Goal: Task Accomplishment & Management: Use online tool/utility

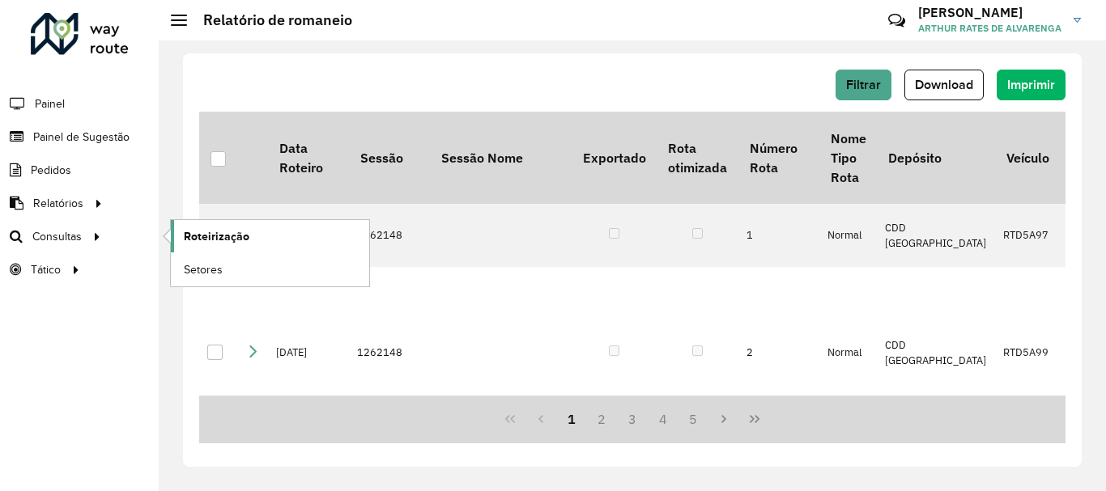
click at [195, 231] on span "Roteirização" at bounding box center [217, 236] width 66 height 17
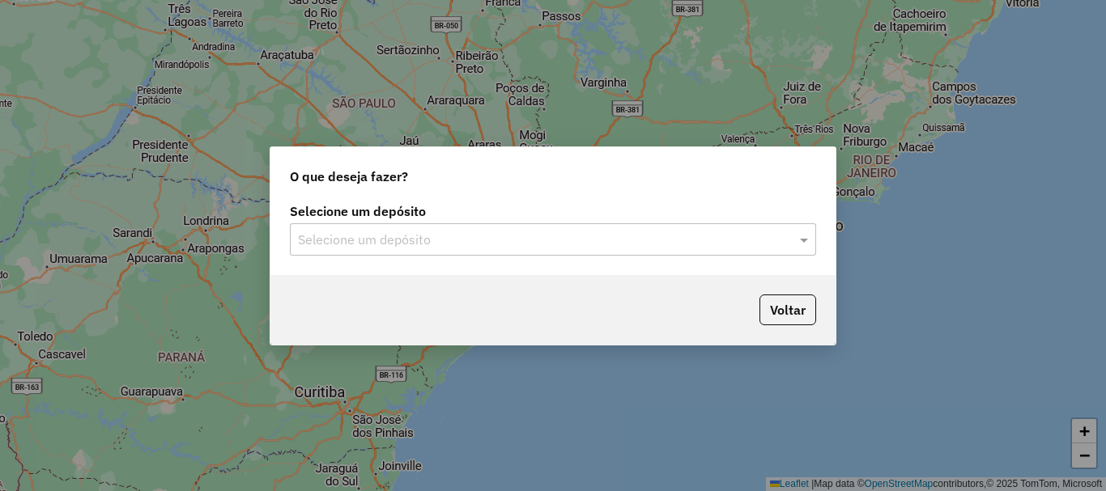
click at [604, 244] on input "text" at bounding box center [537, 240] width 478 height 19
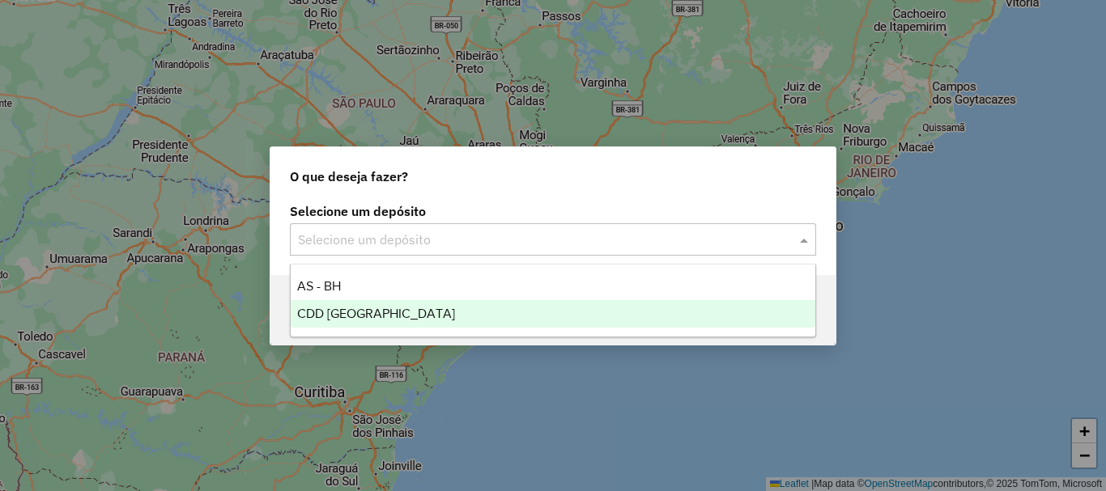
click at [385, 310] on span "CDD [GEOGRAPHIC_DATA]" at bounding box center [376, 314] width 158 height 14
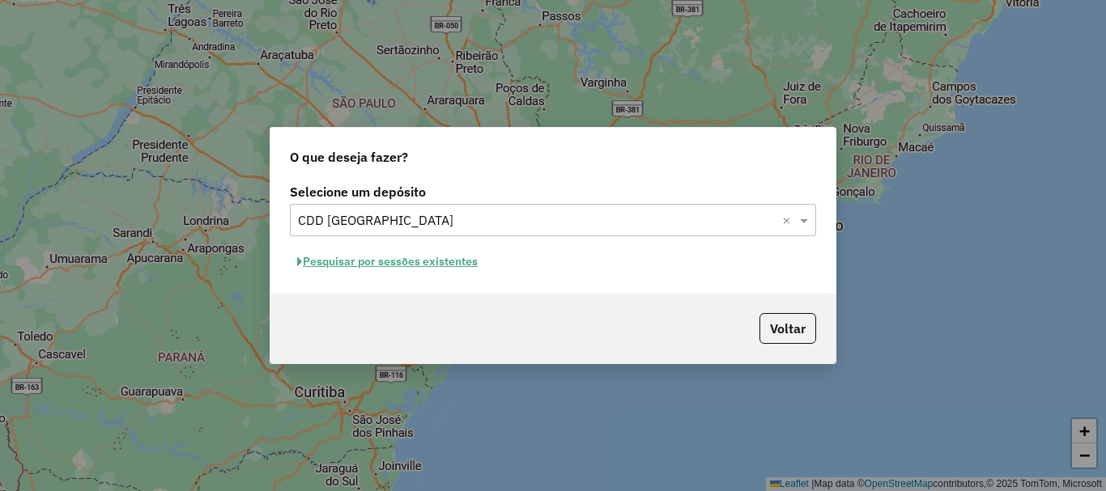
click at [443, 263] on button "Pesquisar por sessões existentes" at bounding box center [387, 261] width 195 height 25
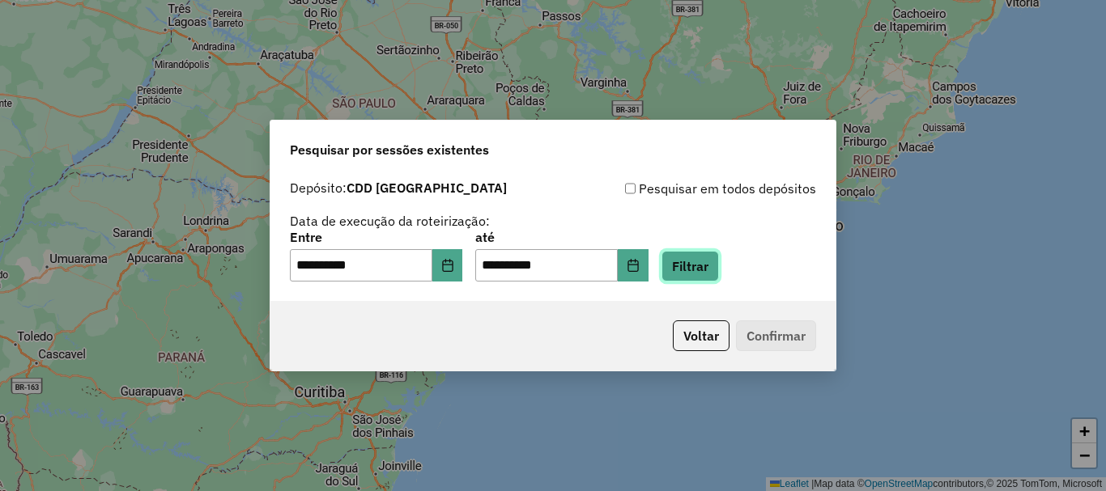
click at [719, 270] on button "Filtrar" at bounding box center [689, 266] width 57 height 31
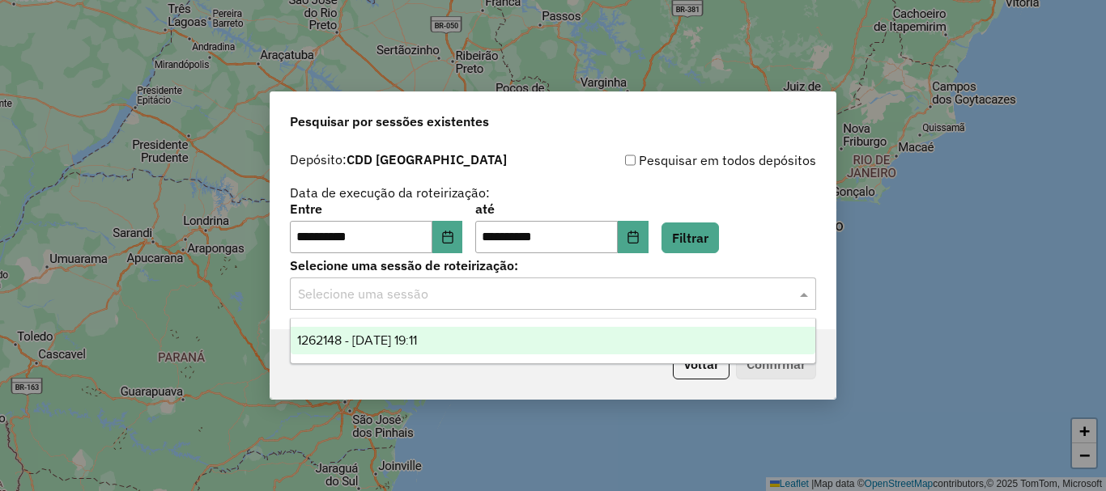
click at [708, 292] on input "text" at bounding box center [537, 294] width 478 height 19
click at [399, 341] on span "1262148 - 09/09/2025 19:11" at bounding box center [357, 341] width 120 height 14
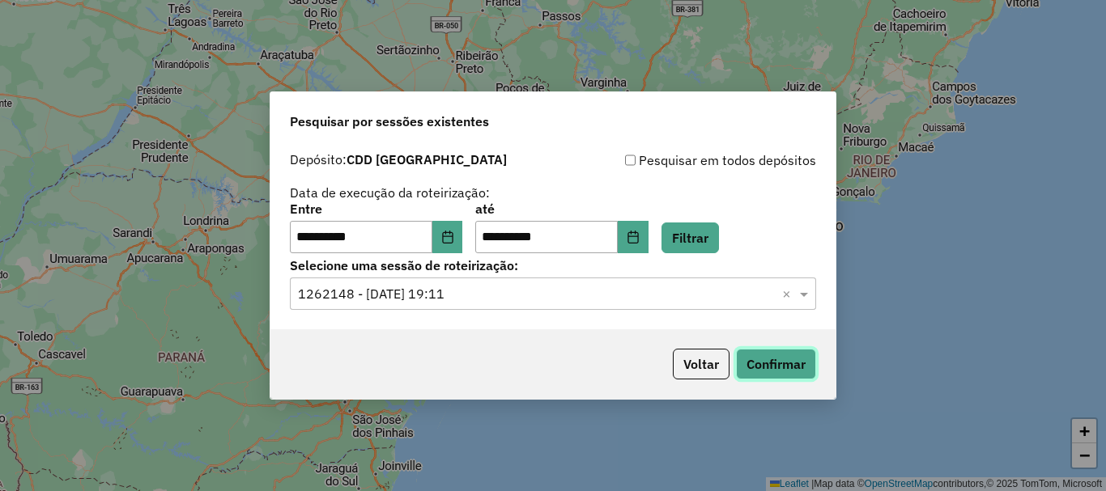
click at [794, 357] on button "Confirmar" at bounding box center [776, 364] width 80 height 31
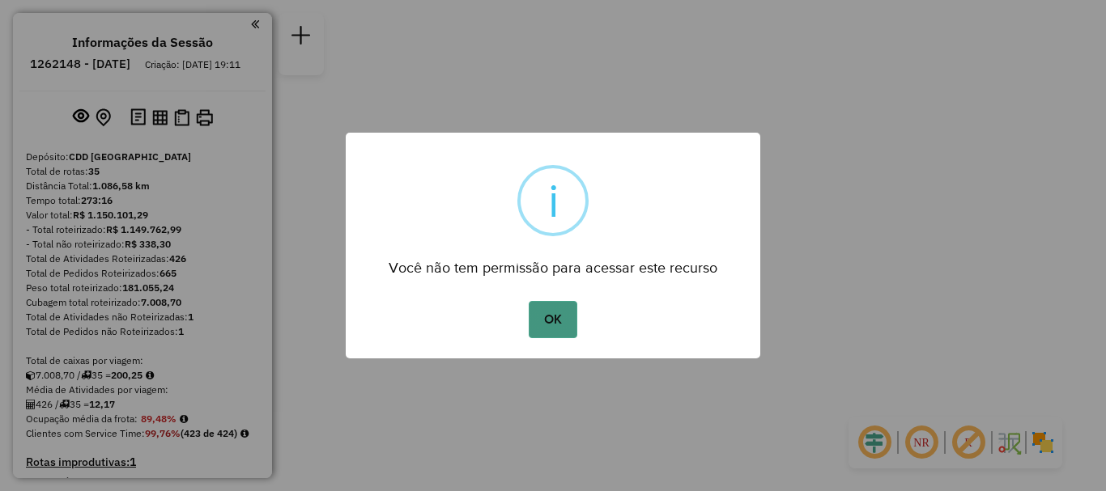
click at [546, 301] on button "OK" at bounding box center [553, 319] width 48 height 37
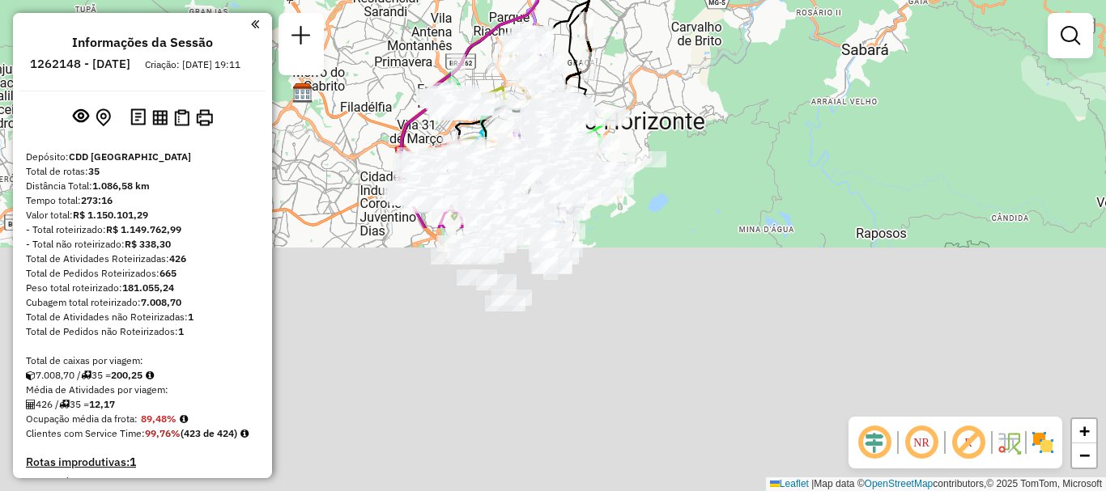
drag, startPoint x: 596, startPoint y: 306, endPoint x: 627, endPoint y: -6, distance: 313.3
click at [627, 0] on html "Aguarde... Pop-up bloqueado! Seu navegador bloqueou automáticamente a abertura …" at bounding box center [553, 245] width 1106 height 491
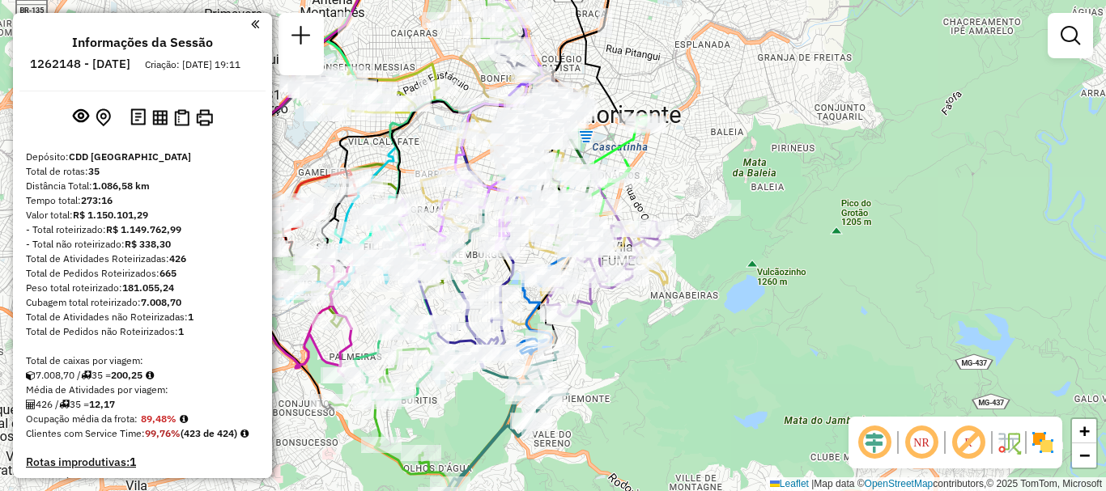
drag, startPoint x: 717, startPoint y: 219, endPoint x: 821, endPoint y: 259, distance: 111.2
click at [821, 259] on div "Janela de atendimento Grade de atendimento Capacidade Transportadoras Veículos …" at bounding box center [553, 245] width 1106 height 491
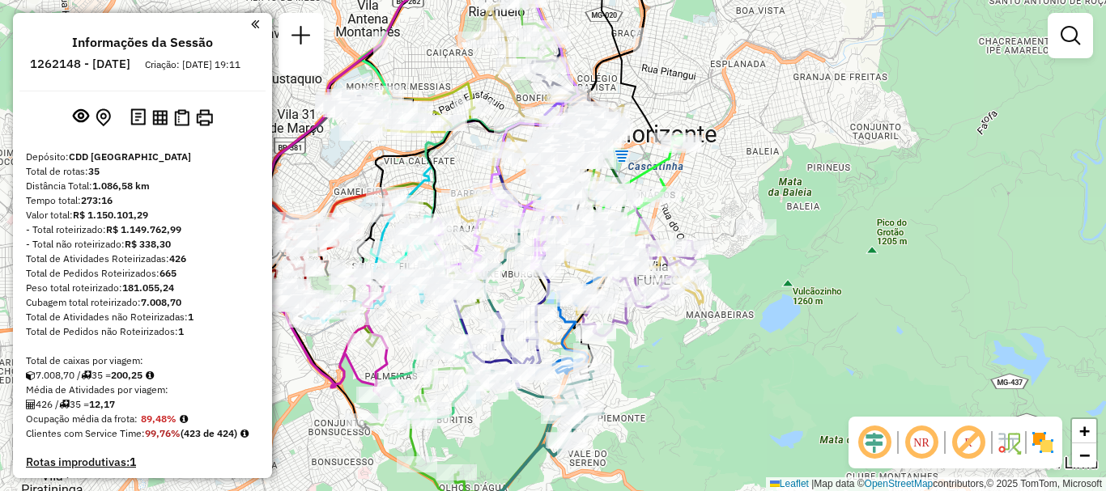
click at [1048, 458] on div "NR R" at bounding box center [955, 443] width 214 height 52
click at [1042, 444] on img at bounding box center [1043, 443] width 26 height 26
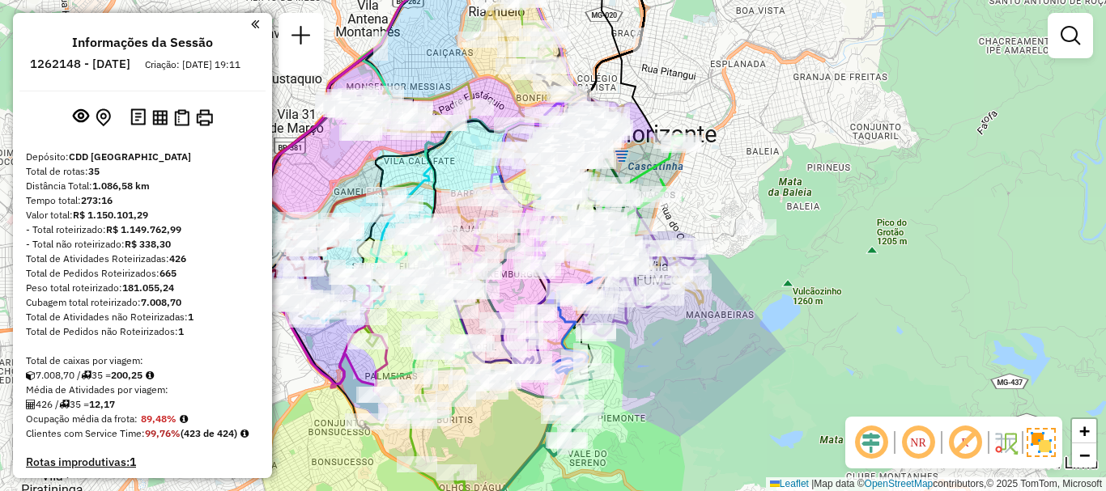
click at [818, 348] on div "Janela de atendimento Grade de atendimento Capacidade Transportadoras Veículos …" at bounding box center [553, 245] width 1106 height 491
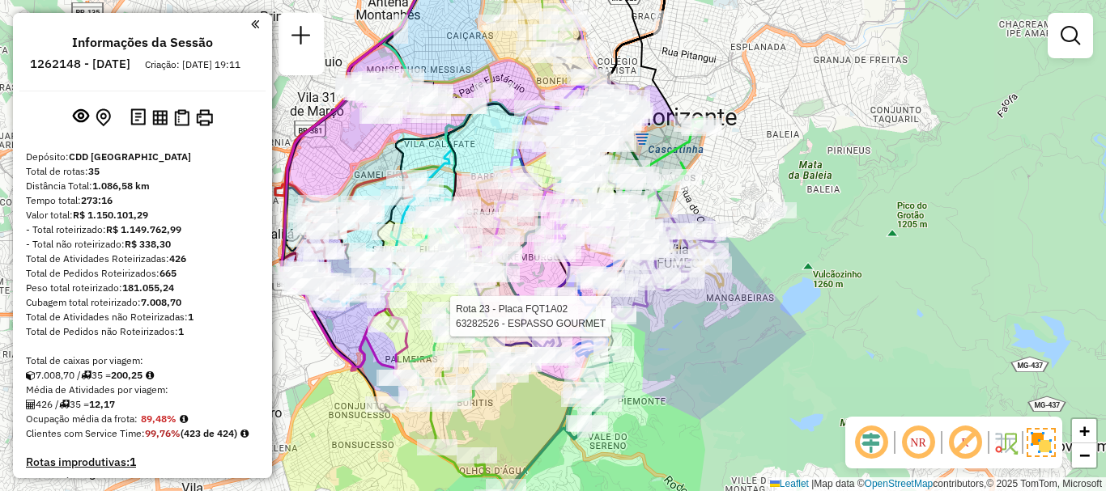
select select "**********"
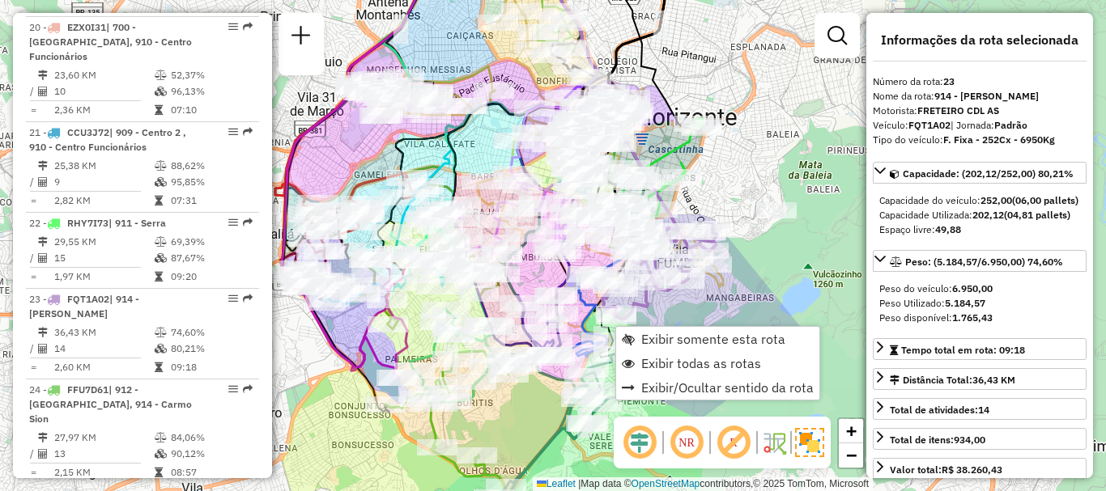
scroll to position [2615, 0]
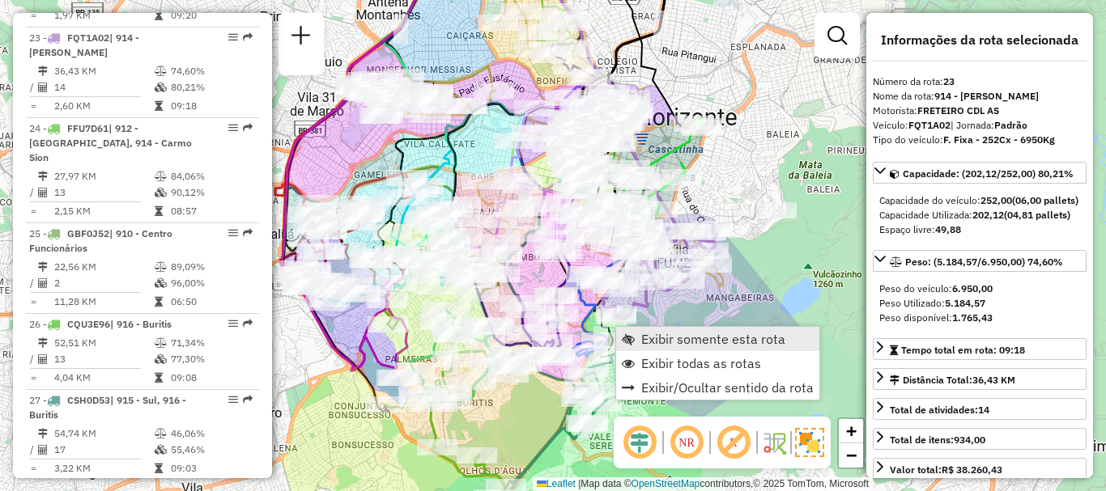
click at [653, 338] on span "Exibir somente esta rota" at bounding box center [713, 339] width 144 height 13
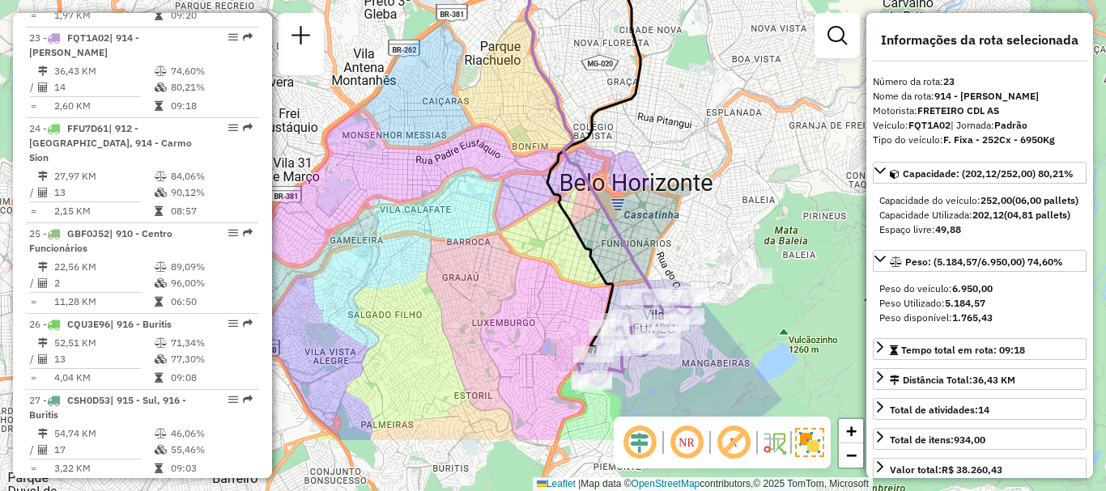
drag, startPoint x: 502, startPoint y: 268, endPoint x: 556, endPoint y: 164, distance: 117.7
click at [556, 164] on icon at bounding box center [593, 130] width 93 height 448
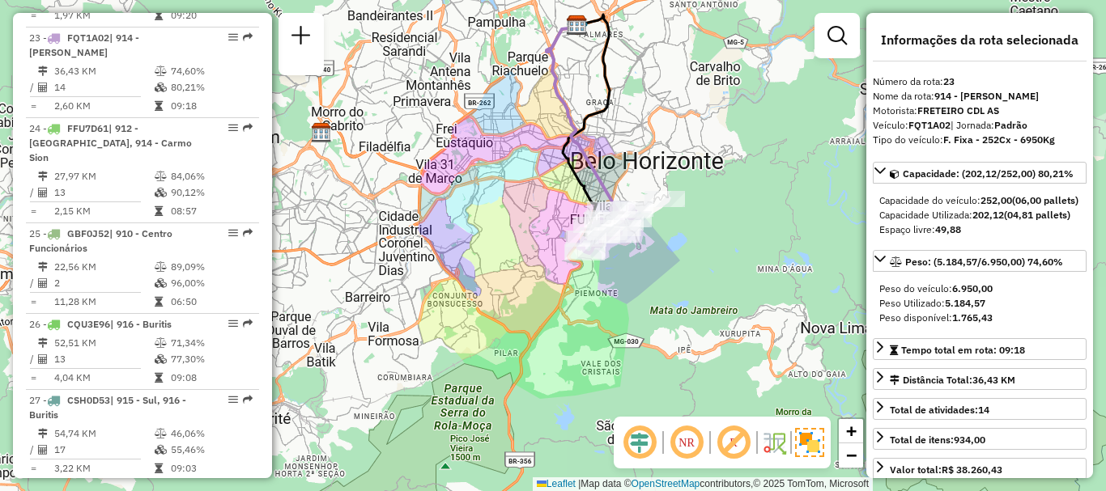
drag, startPoint x: 480, startPoint y: 343, endPoint x: 492, endPoint y: 326, distance: 20.9
click at [492, 326] on div "Janela de atendimento Grade de atendimento Capacidade Transportadoras Veículos …" at bounding box center [553, 245] width 1106 height 491
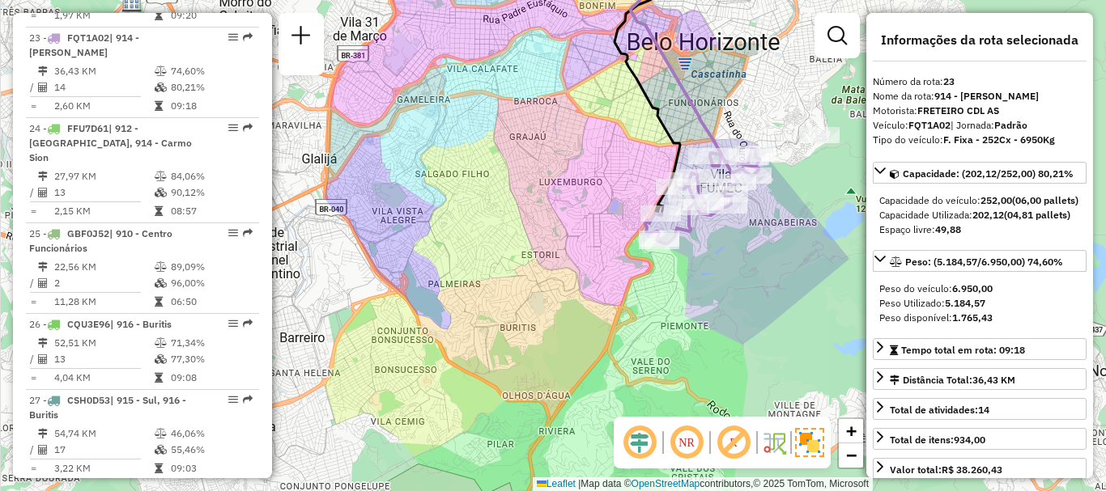
drag, startPoint x: 371, startPoint y: 206, endPoint x: 368, endPoint y: 244, distance: 38.1
click at [368, 244] on div "Janela de atendimento Grade de atendimento Capacidade Transportadoras Veículos …" at bounding box center [553, 245] width 1106 height 491
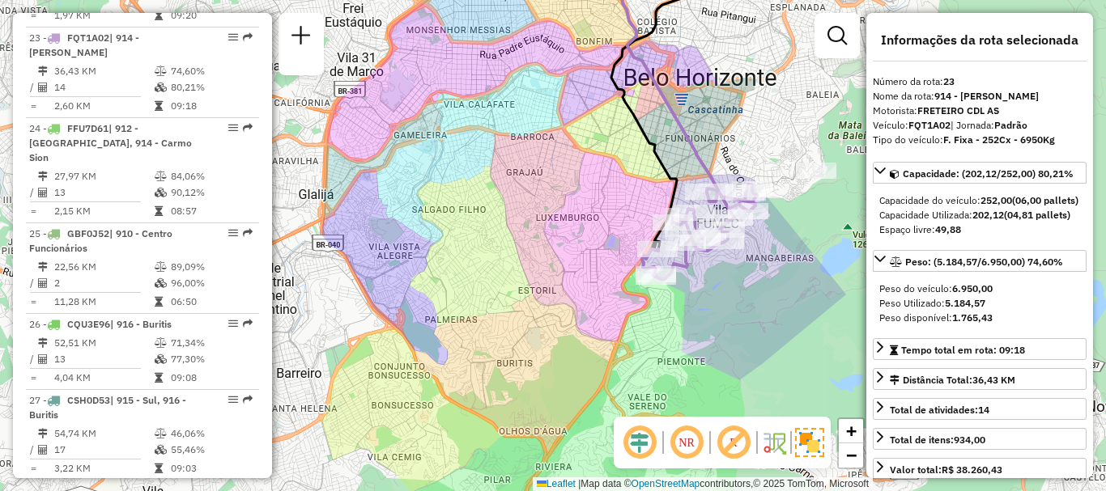
click at [541, 189] on div "Janela de atendimento Grade de atendimento Capacidade Transportadoras Veículos …" at bounding box center [553, 245] width 1106 height 491
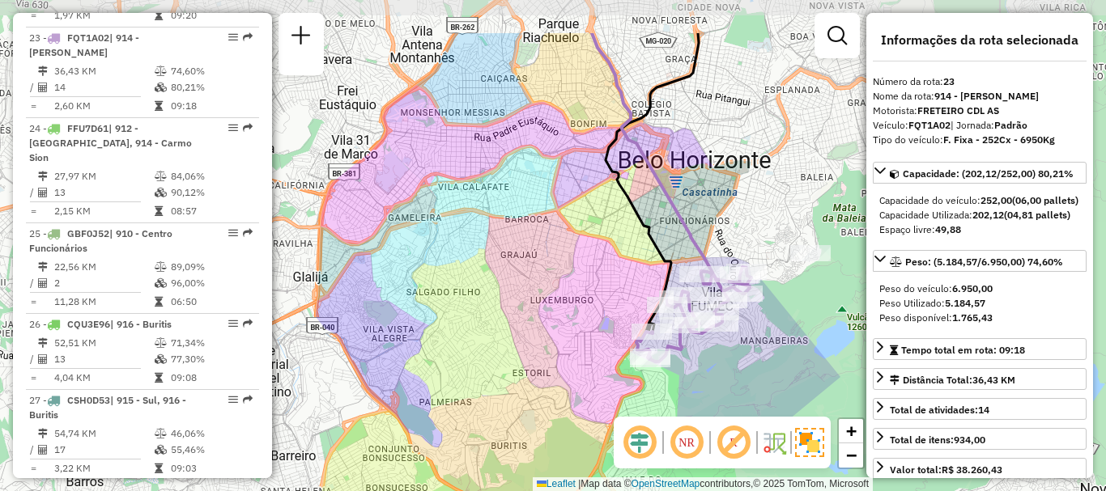
drag, startPoint x: 431, startPoint y: 70, endPoint x: 425, endPoint y: 153, distance: 82.8
click at [425, 153] on div "Janela de atendimento Grade de atendimento Capacidade Transportadoras Veículos …" at bounding box center [553, 245] width 1106 height 491
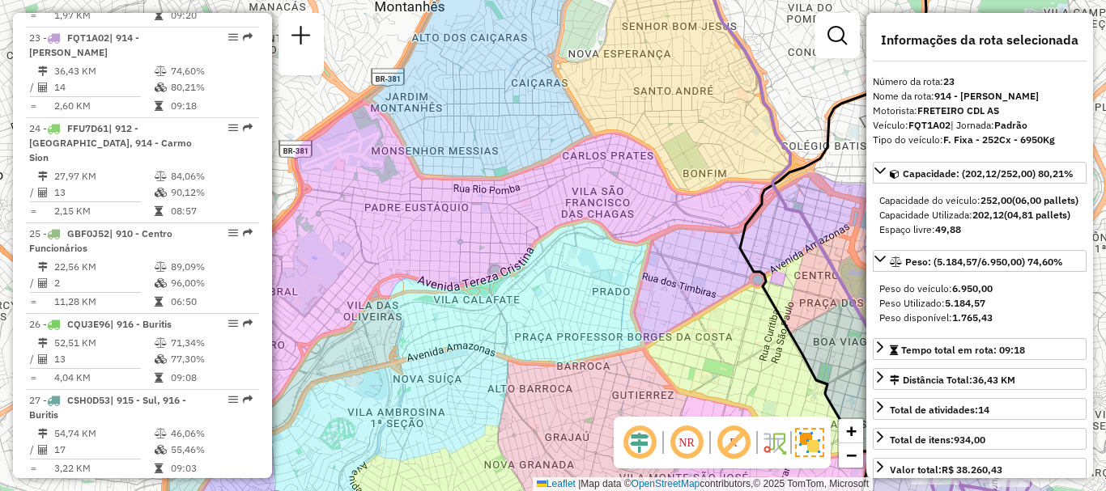
drag, startPoint x: 538, startPoint y: 93, endPoint x: 540, endPoint y: 117, distance: 23.5
click at [540, 117] on div "Janela de atendimento Grade de atendimento Capacidade Transportadoras Veículos …" at bounding box center [553, 245] width 1106 height 491
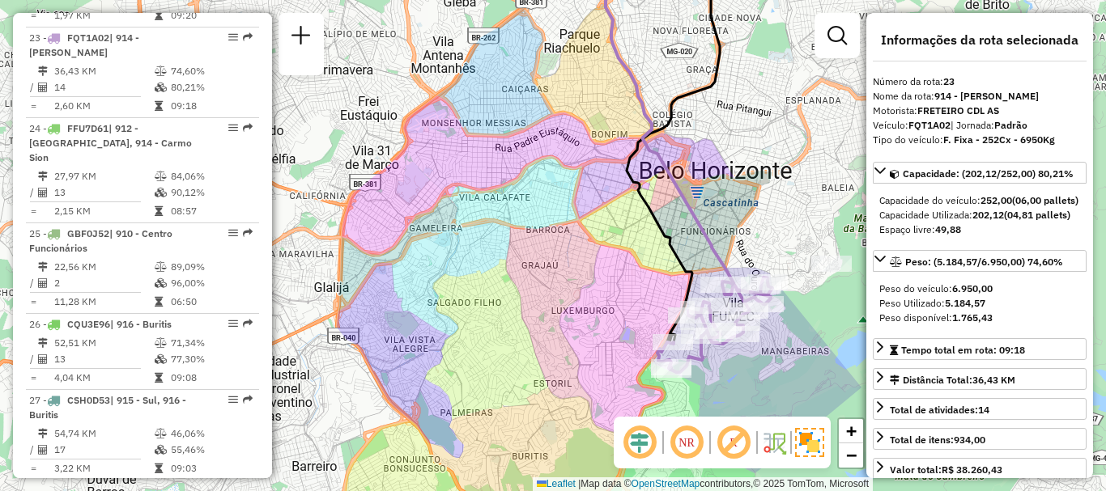
drag, startPoint x: 571, startPoint y: 296, endPoint x: 552, endPoint y: 279, distance: 25.2
click at [552, 279] on div "Janela de atendimento Grade de atendimento Capacidade Transportadoras Veículos …" at bounding box center [553, 245] width 1106 height 491
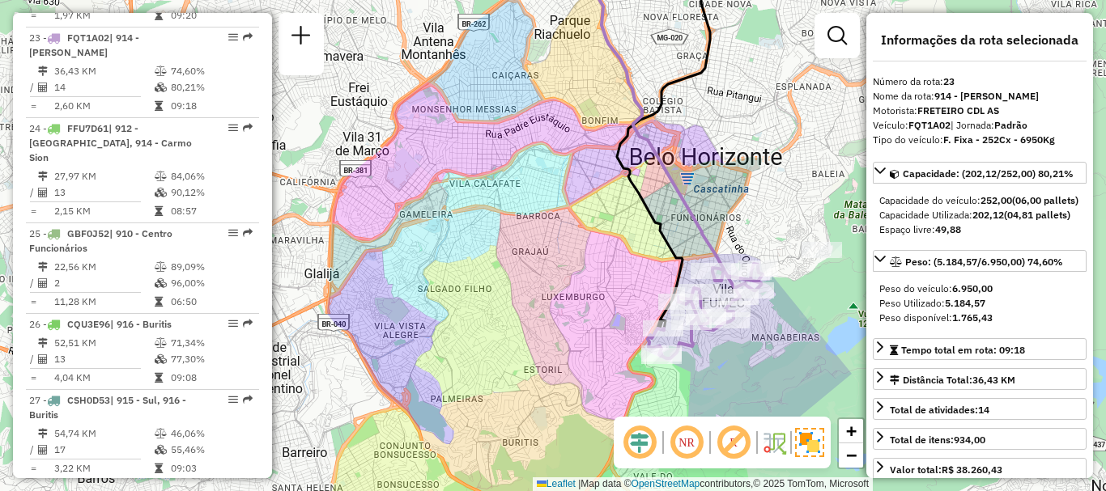
drag, startPoint x: 614, startPoint y: 321, endPoint x: 601, endPoint y: 290, distance: 33.4
click at [601, 290] on div "Janela de atendimento Grade de atendimento Capacidade Transportadoras Veículos …" at bounding box center [553, 245] width 1106 height 491
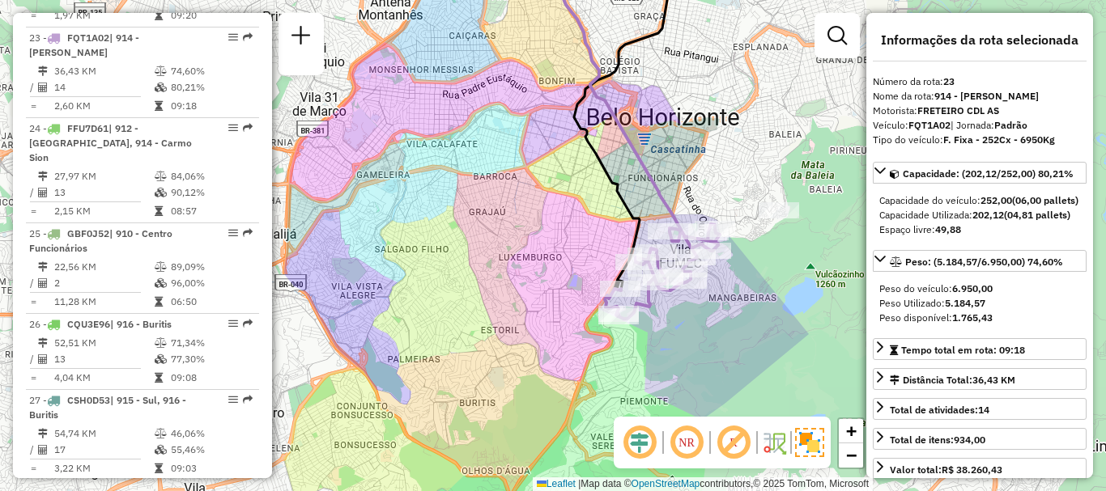
drag, startPoint x: 605, startPoint y: 291, endPoint x: 540, endPoint y: 255, distance: 74.3
click at [540, 255] on div "Janela de atendimento Grade de atendimento Capacidade Transportadoras Veículos …" at bounding box center [553, 245] width 1106 height 491
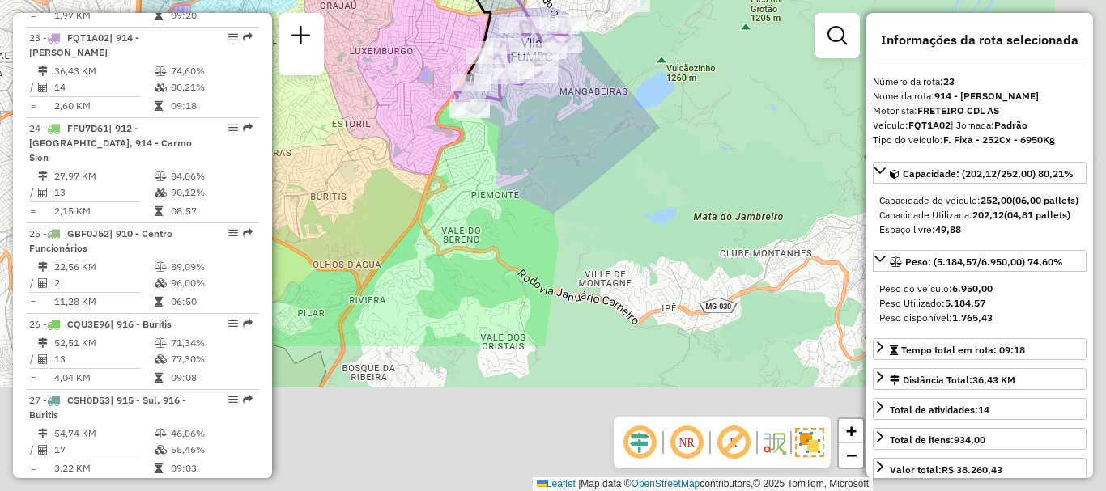
drag, startPoint x: 738, startPoint y: 395, endPoint x: 616, endPoint y: 200, distance: 230.2
click at [616, 200] on div "Janela de atendimento Grade de atendimento Capacidade Transportadoras Veículos …" at bounding box center [553, 245] width 1106 height 491
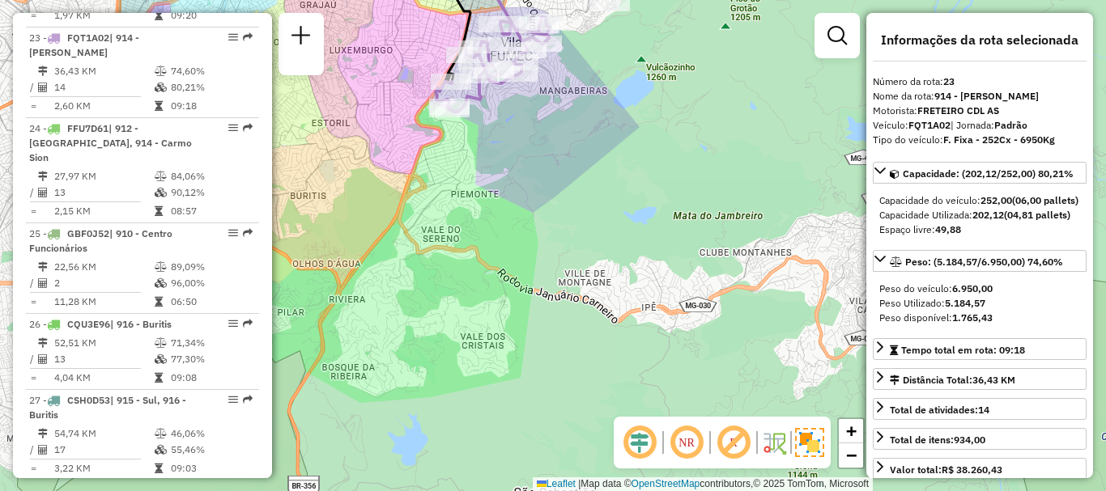
drag, startPoint x: 565, startPoint y: 142, endPoint x: 477, endPoint y: 254, distance: 143.0
click at [478, 249] on div "Janela de atendimento Grade de atendimento Capacidade Transportadoras Veículos …" at bounding box center [553, 245] width 1106 height 491
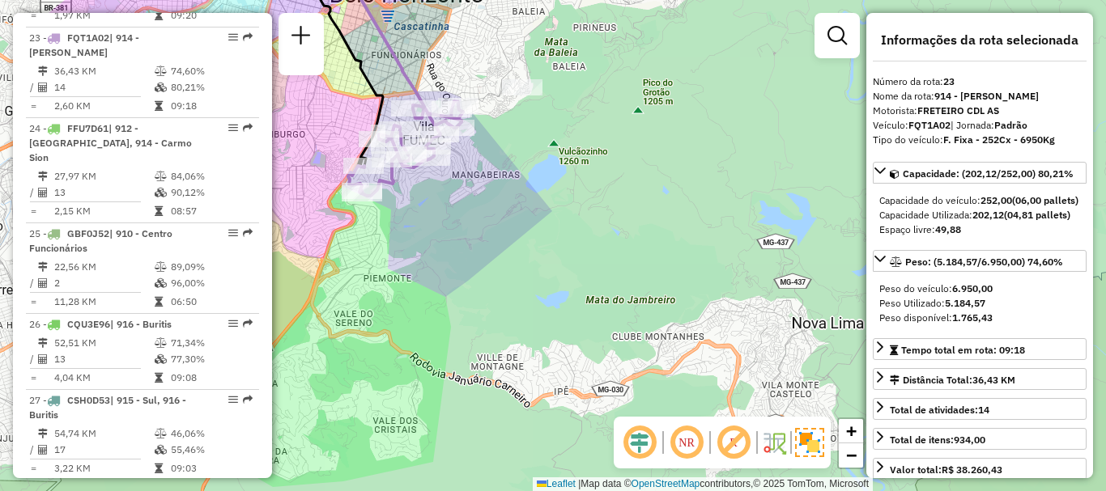
drag, startPoint x: 594, startPoint y: 288, endPoint x: 567, endPoint y: 231, distance: 63.4
click at [567, 231] on div "Janela de atendimento Grade de atendimento Capacidade Transportadoras Veículos …" at bounding box center [553, 245] width 1106 height 491
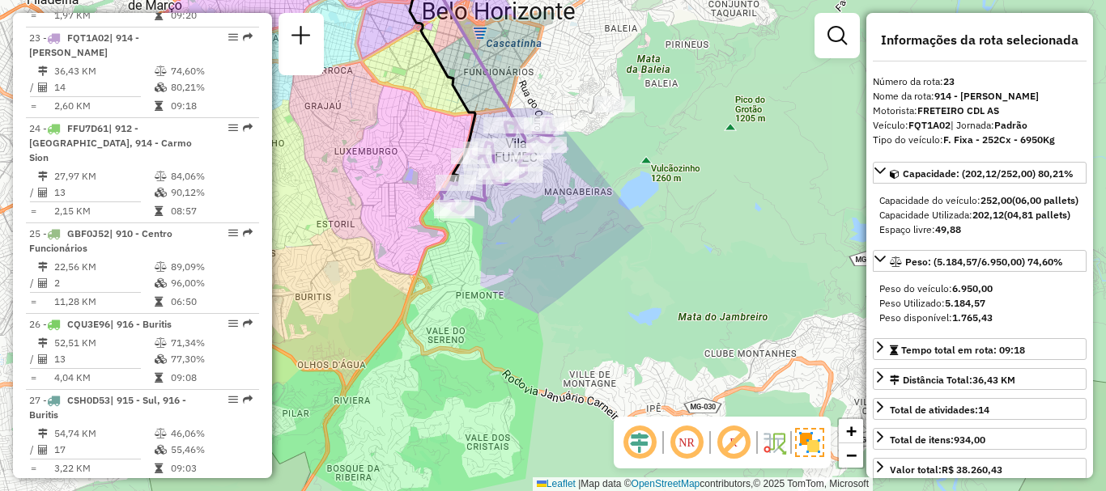
drag, startPoint x: 468, startPoint y: 155, endPoint x: 587, endPoint y: 219, distance: 135.1
click at [587, 219] on div "Janela de atendimento Grade de atendimento Capacidade Transportadoras Veículos …" at bounding box center [553, 245] width 1106 height 491
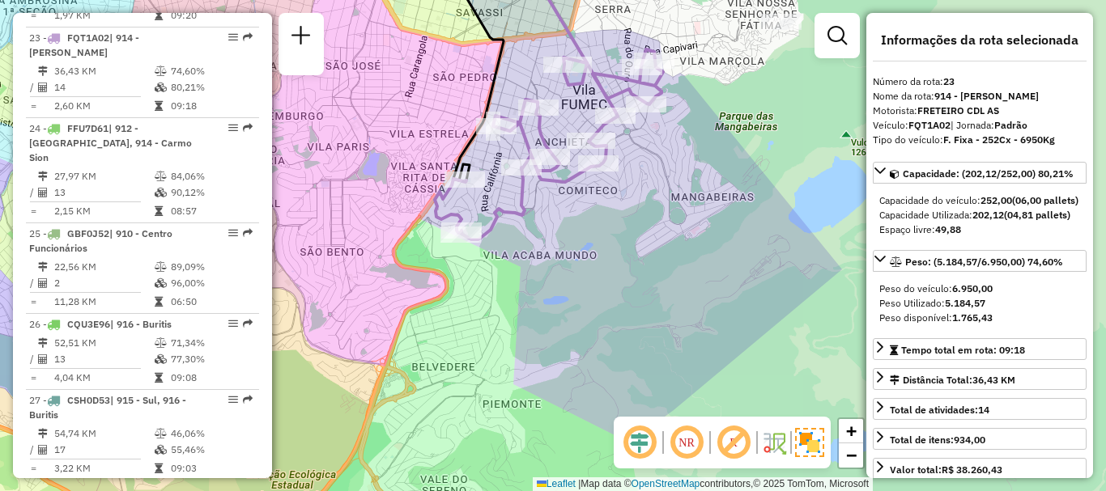
drag, startPoint x: 549, startPoint y: 212, endPoint x: 551, endPoint y: 241, distance: 29.2
click at [551, 241] on div "Janela de atendimento Grade de atendimento Capacidade Transportadoras Veículos …" at bounding box center [553, 245] width 1106 height 491
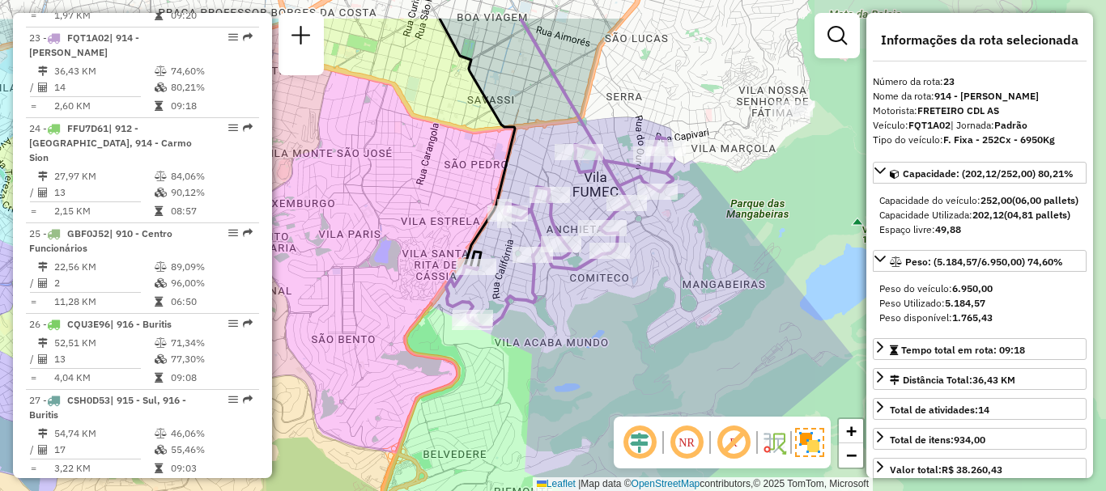
drag, startPoint x: 664, startPoint y: 202, endPoint x: 675, endPoint y: 270, distance: 68.9
click at [675, 270] on div "Janela de atendimento Grade de atendimento Capacidade Transportadoras Veículos …" at bounding box center [553, 245] width 1106 height 491
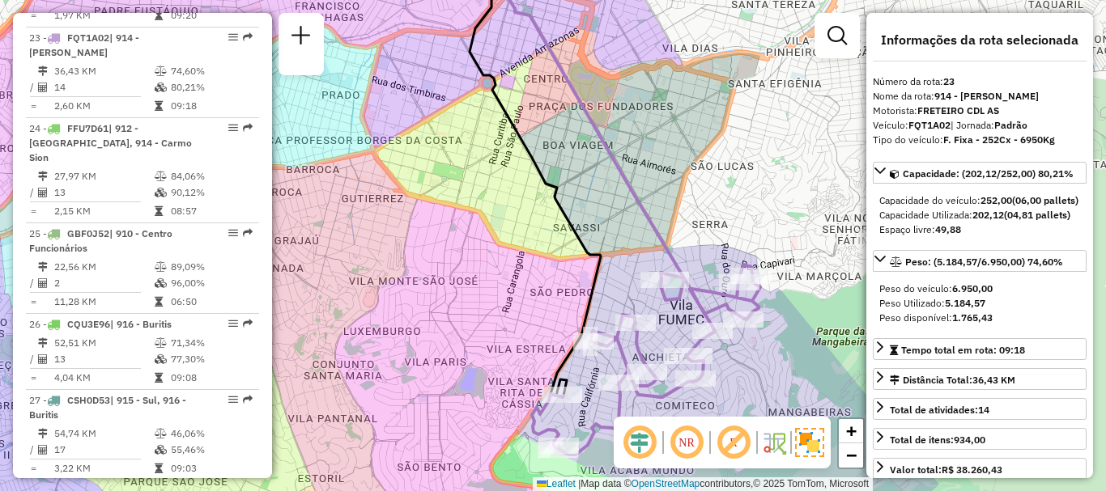
drag, startPoint x: 620, startPoint y: 160, endPoint x: 631, endPoint y: 189, distance: 31.3
click at [631, 189] on icon at bounding box center [593, 130] width 182 height 342
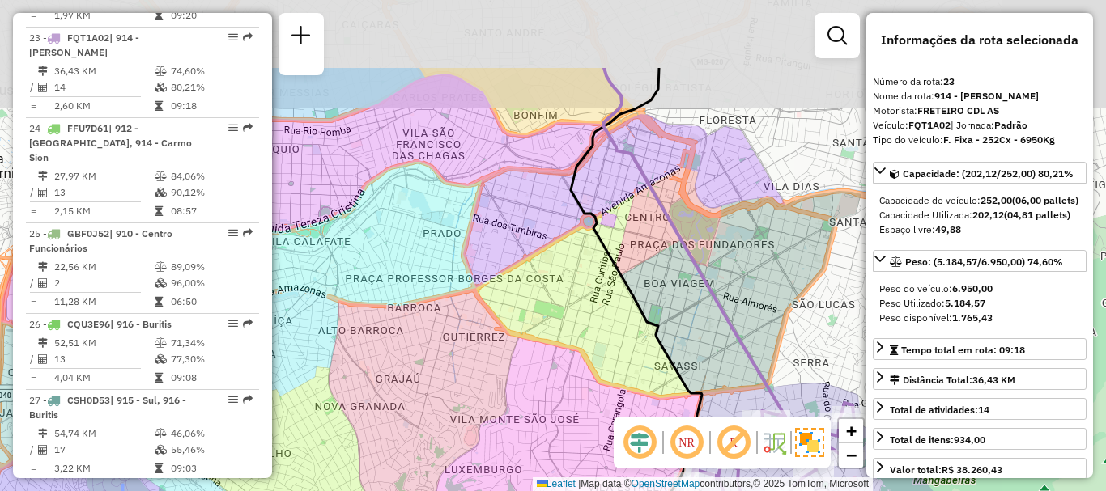
drag, startPoint x: 461, startPoint y: 158, endPoint x: 560, endPoint y: 303, distance: 175.8
click at [560, 300] on div "Janela de atendimento Grade de atendimento Capacidade Transportadoras Veículos …" at bounding box center [553, 245] width 1106 height 491
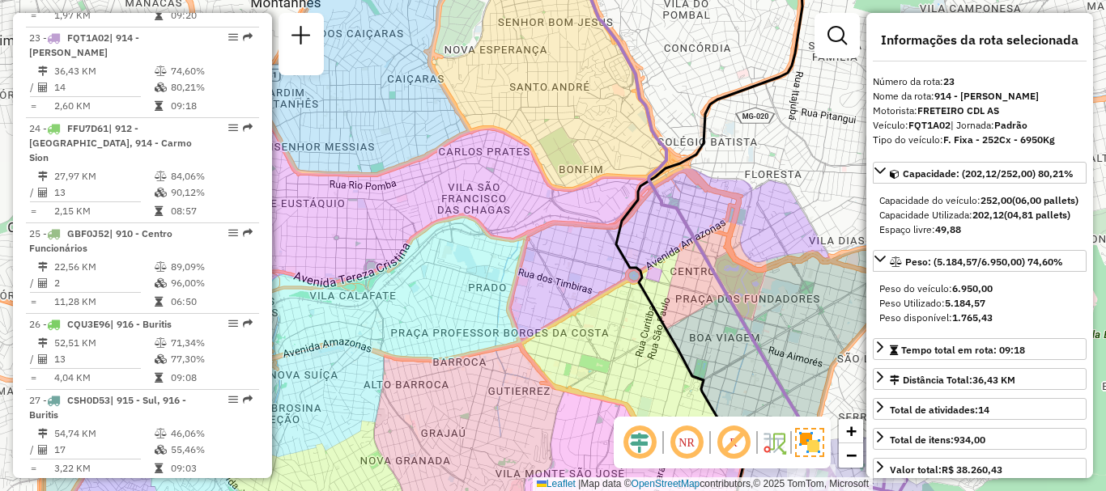
drag, startPoint x: 555, startPoint y: 323, endPoint x: 613, endPoint y: 344, distance: 61.2
click at [596, 351] on div "Janela de atendimento Grade de atendimento Capacidade Transportadoras Veículos …" at bounding box center [553, 245] width 1106 height 491
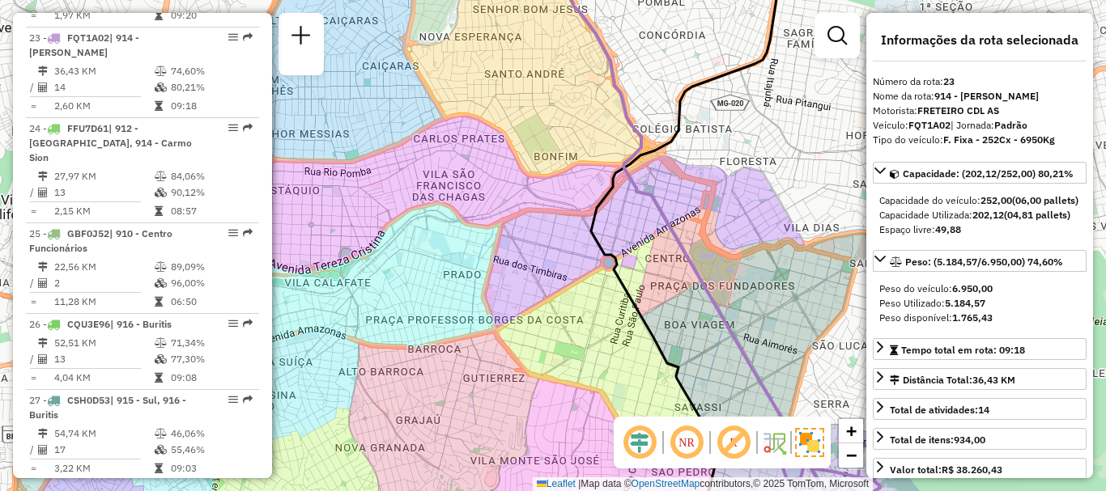
click at [555, 253] on div "Janela de atendimento Grade de atendimento Capacidade Transportadoras Veículos …" at bounding box center [553, 245] width 1106 height 491
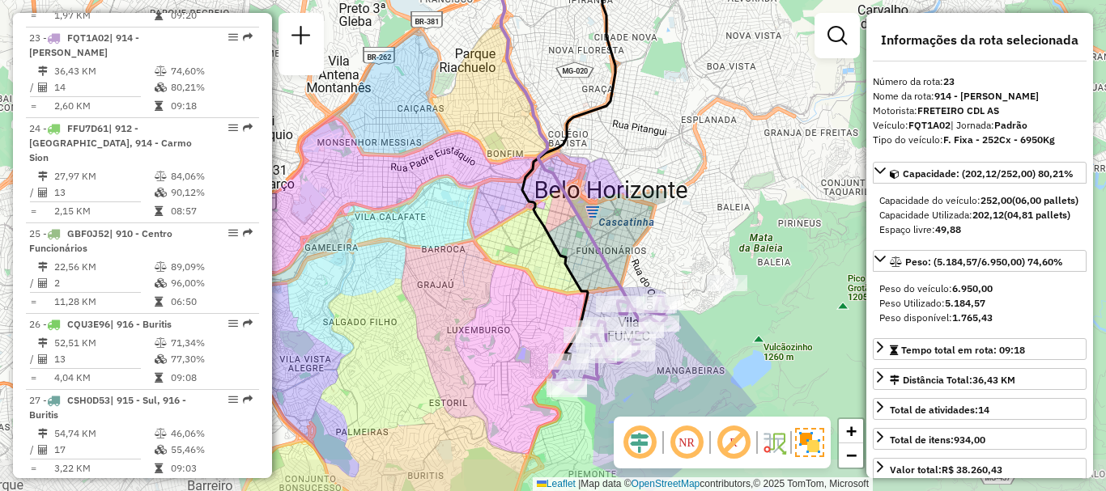
drag, startPoint x: 567, startPoint y: 266, endPoint x: 508, endPoint y: 218, distance: 76.5
click at [508, 218] on div "Janela de atendimento Grade de atendimento Capacidade Transportadoras Veículos …" at bounding box center [553, 245] width 1106 height 491
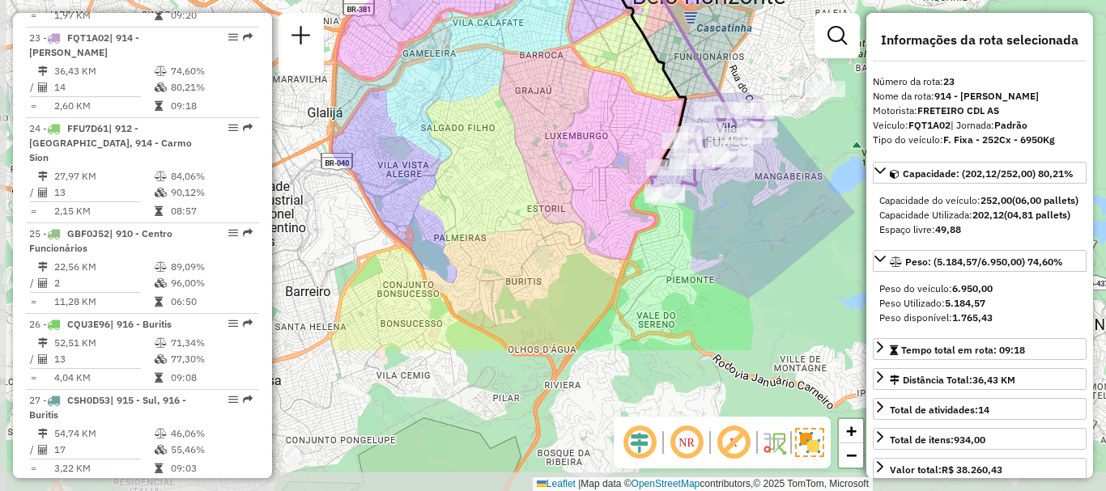
drag, startPoint x: 581, startPoint y: 266, endPoint x: 680, endPoint y: 79, distance: 211.5
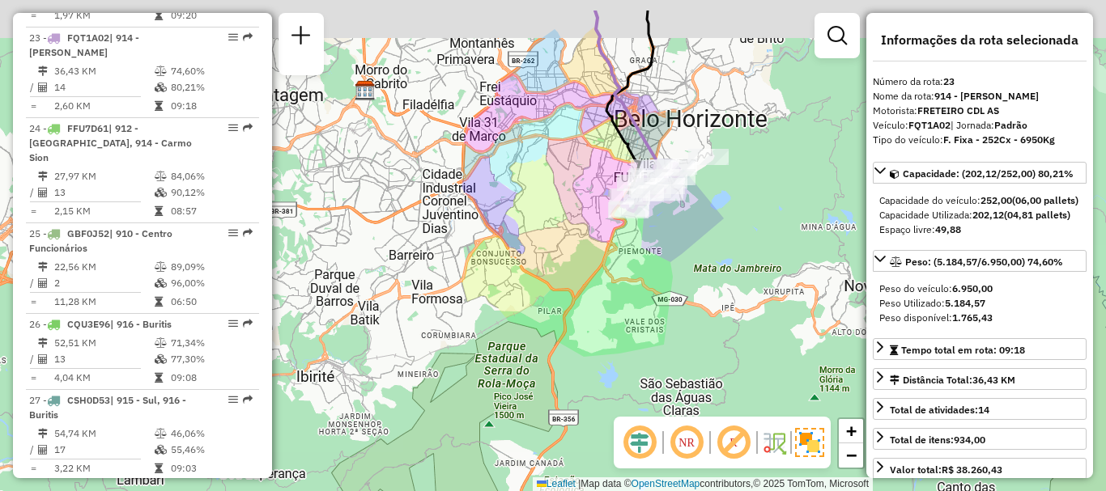
drag, startPoint x: 568, startPoint y: 143, endPoint x: 555, endPoint y: 209, distance: 66.8
click at [555, 209] on div "Janela de atendimento Grade de atendimento Capacidade Transportadoras Veículos …" at bounding box center [553, 245] width 1106 height 491
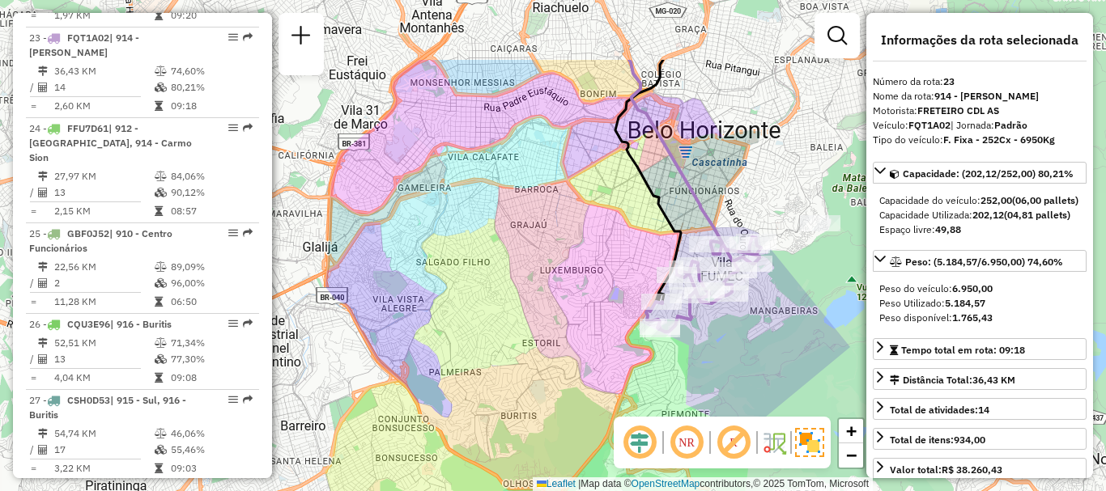
drag, startPoint x: 659, startPoint y: 128, endPoint x: 616, endPoint y: 237, distance: 117.4
click at [616, 237] on div "Janela de atendimento Grade de atendimento Capacidade Transportadoras Veículos …" at bounding box center [553, 245] width 1106 height 491
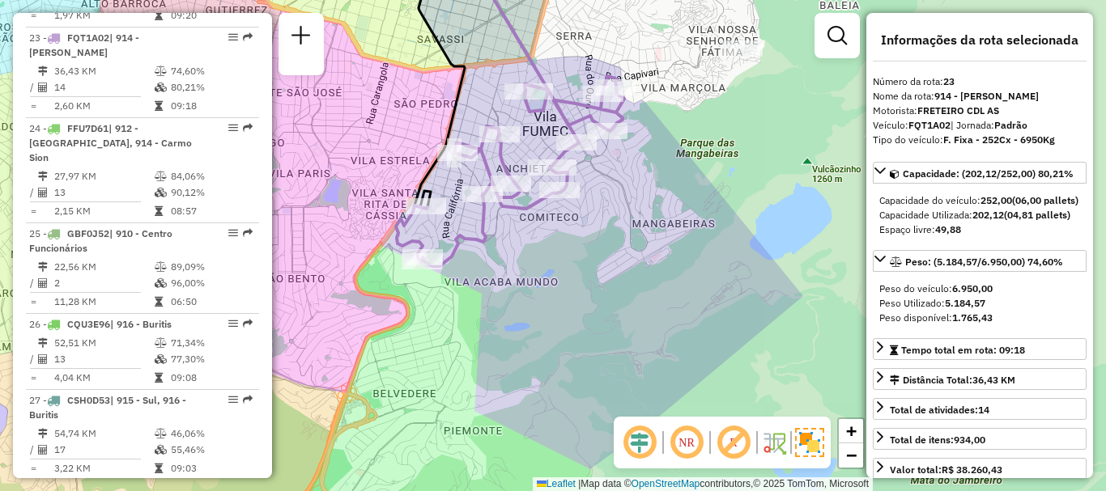
drag, startPoint x: 580, startPoint y: 221, endPoint x: 587, endPoint y: 240, distance: 19.7
click at [587, 240] on div "Janela de atendimento Grade de atendimento Capacidade Transportadoras Veículos …" at bounding box center [553, 245] width 1106 height 491
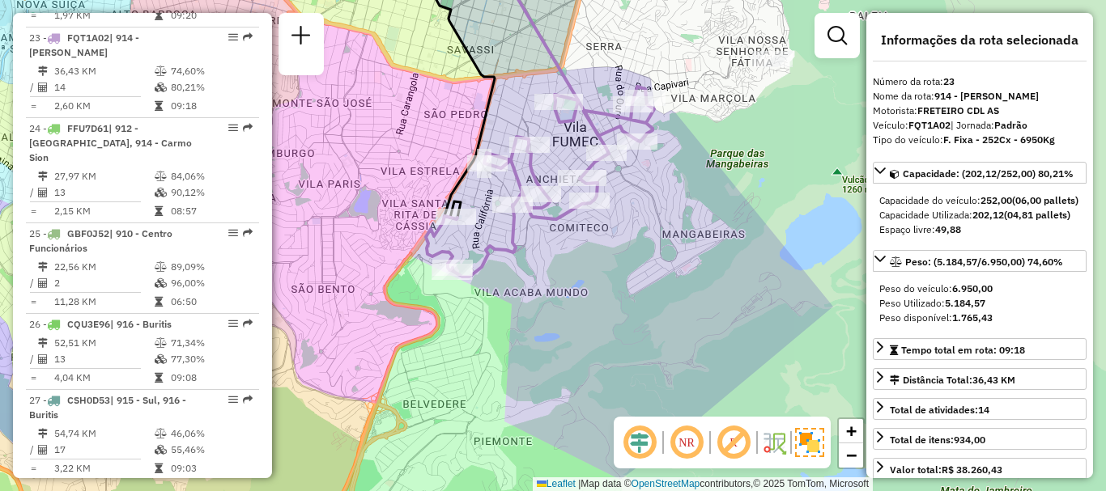
drag, startPoint x: 639, startPoint y: 256, endPoint x: 656, endPoint y: 264, distance: 18.8
click at [656, 264] on div "Janela de atendimento Grade de atendimento Capacidade Transportadoras Veículos …" at bounding box center [553, 245] width 1106 height 491
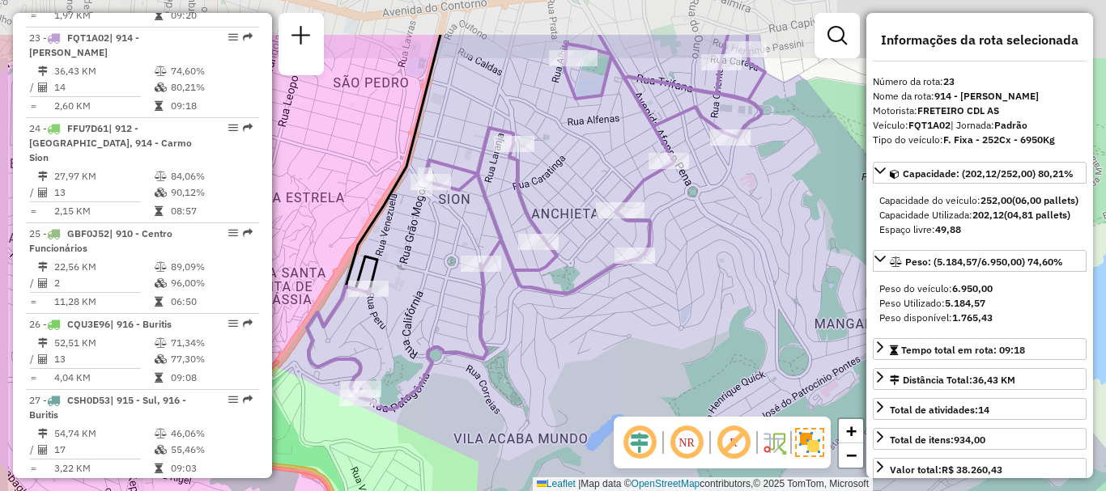
drag, startPoint x: 646, startPoint y: 170, endPoint x: 730, endPoint y: 254, distance: 119.1
click at [730, 254] on div "Janela de atendimento Grade de atendimento Capacidade Transportadoras Veículos …" at bounding box center [553, 245] width 1106 height 491
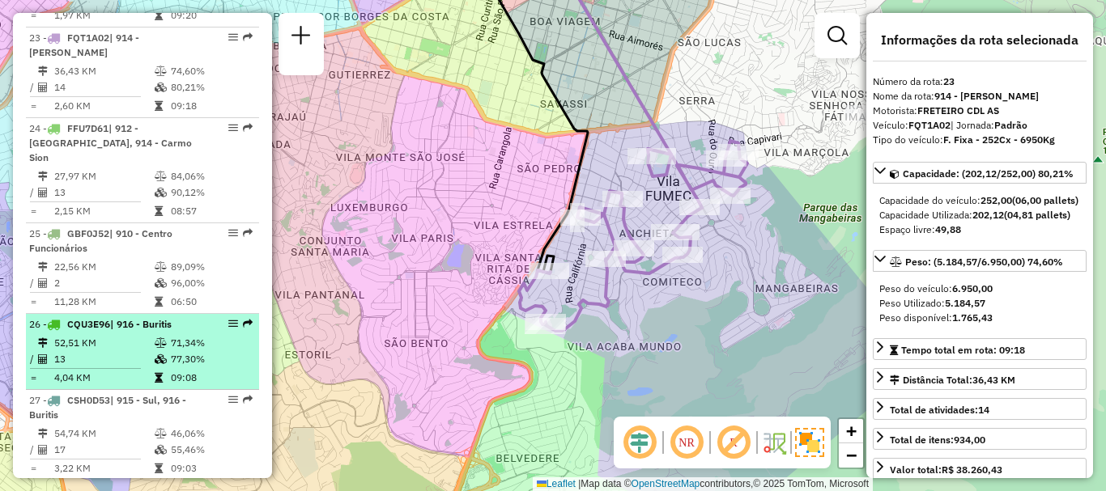
scroll to position [2534, 0]
